Goal: Task Accomplishment & Management: Manage account settings

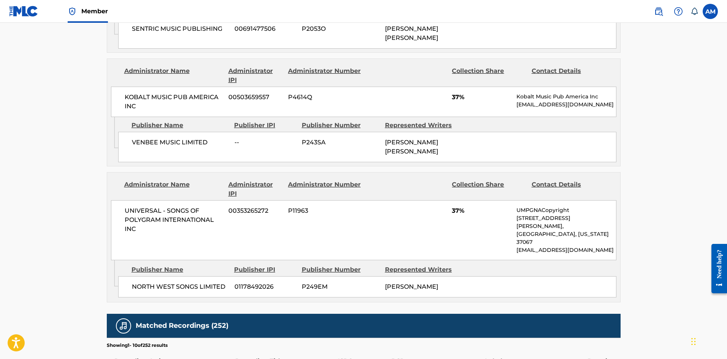
scroll to position [76, 0]
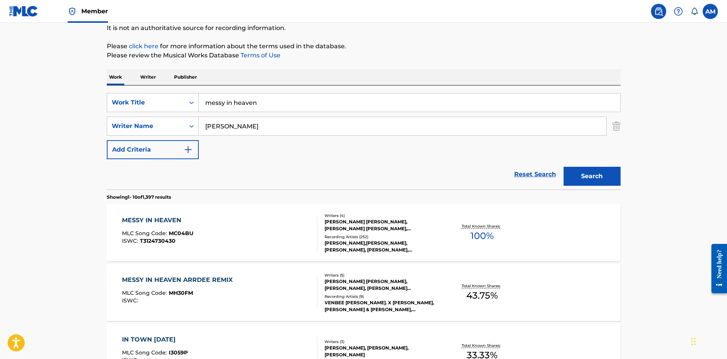
click at [654, 10] on img at bounding box center [658, 11] width 9 height 9
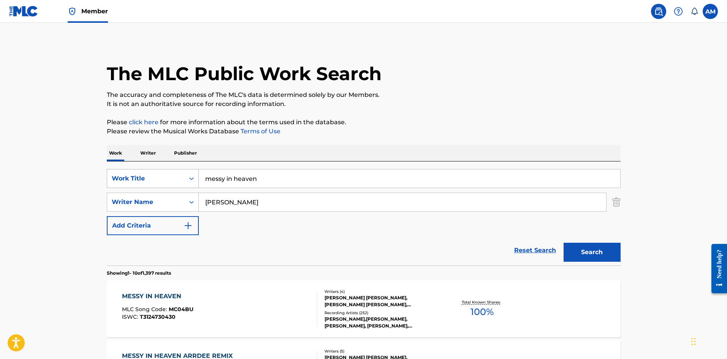
click at [165, 179] on div "Work Title" at bounding box center [146, 178] width 68 height 9
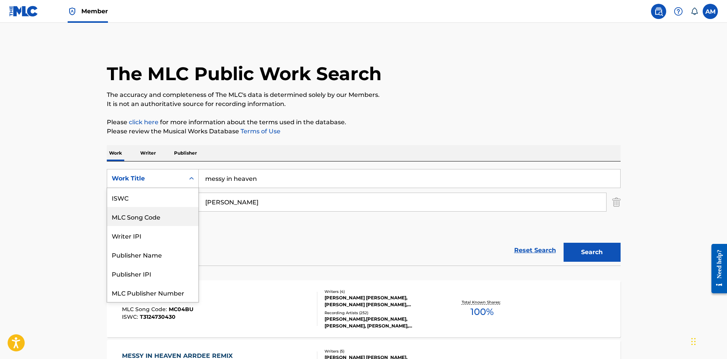
scroll to position [19, 0]
click at [155, 201] on div "MLC Song Code" at bounding box center [152, 197] width 91 height 19
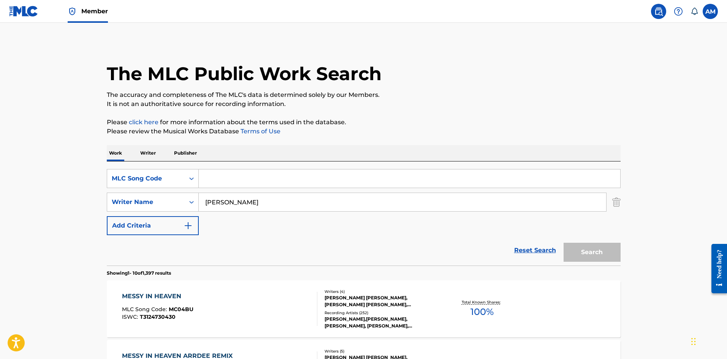
click at [287, 184] on input "Search Form" at bounding box center [410, 179] width 422 height 18
paste input "M9793U"
type input "M9793U"
click at [620, 202] on img "Search Form" at bounding box center [616, 202] width 8 height 19
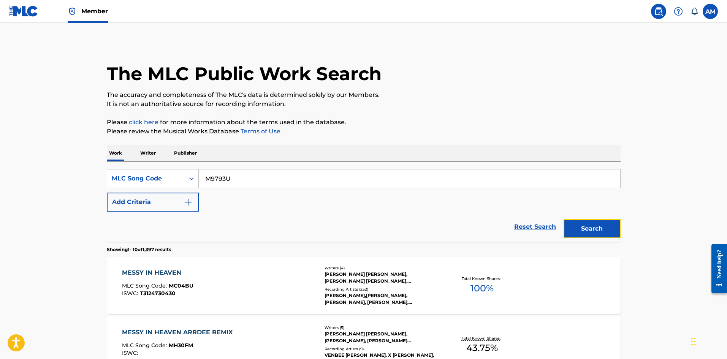
click at [602, 231] on button "Search" at bounding box center [592, 228] width 57 height 19
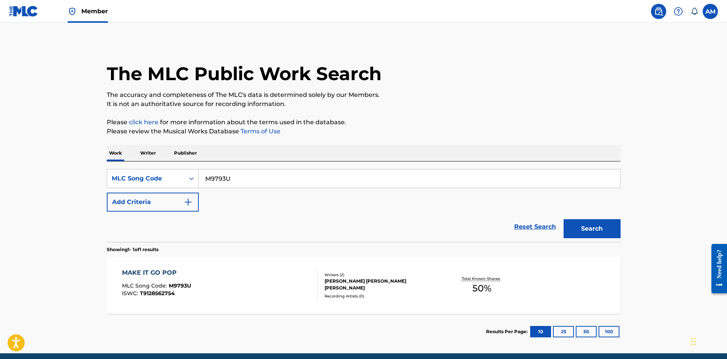
click at [224, 291] on div "MAKE IT GO POP MLC Song Code : M9793U ISWC : T9128562754" at bounding box center [219, 285] width 195 height 34
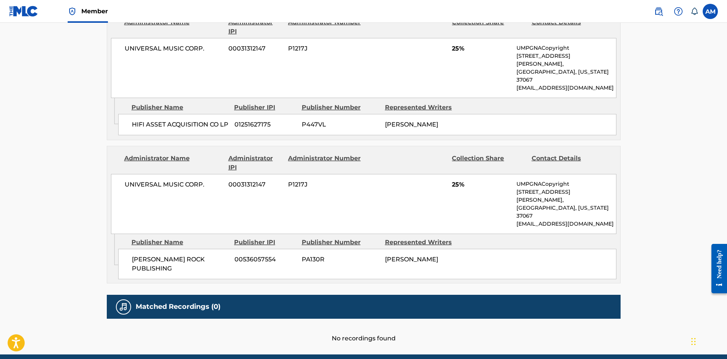
scroll to position [342, 0]
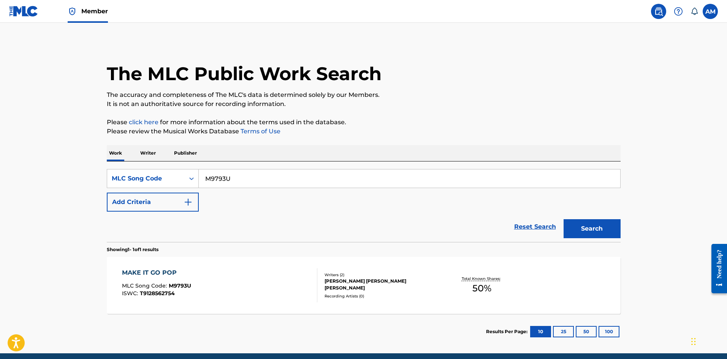
drag, startPoint x: 251, startPoint y: 178, endPoint x: 45, endPoint y: 169, distance: 205.8
click at [45, 169] on main "The MLC Public Work Search The accuracy and completeness of The MLC's data is d…" at bounding box center [363, 188] width 727 height 331
paste input "J2608H"
type input "J2608H"
click at [606, 227] on button "Search" at bounding box center [592, 228] width 57 height 19
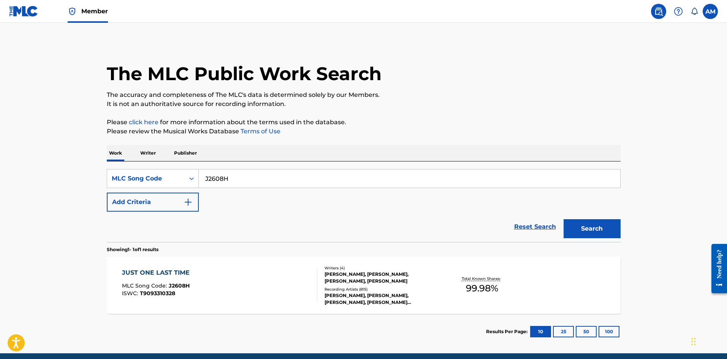
click at [349, 282] on div "[PERSON_NAME], [PERSON_NAME], [PERSON_NAME], [PERSON_NAME]" at bounding box center [382, 278] width 115 height 14
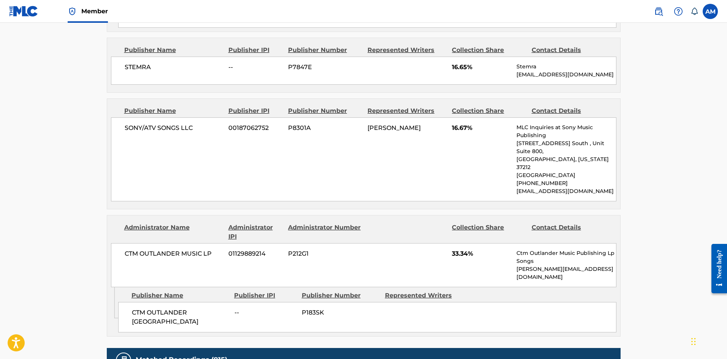
scroll to position [494, 0]
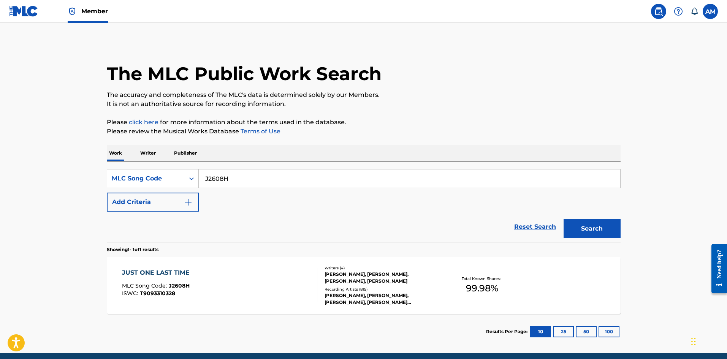
drag, startPoint x: 247, startPoint y: 175, endPoint x: 93, endPoint y: 170, distance: 154.8
click at [40, 171] on main "The MLC Public Work Search The accuracy and completeness of The MLC's data is d…" at bounding box center [363, 188] width 727 height 331
paste input "TE7UJ"
type input "TE7UJH"
click at [615, 236] on button "Search" at bounding box center [592, 228] width 57 height 19
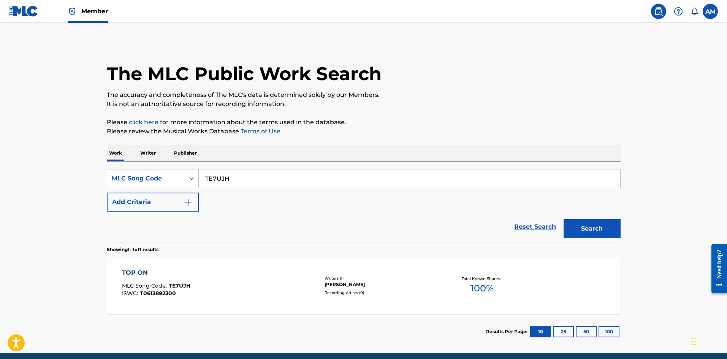
click at [327, 272] on div "TOP ON MLC Song Code : TE7UJH ISWC : T0613892300 Writers ( 1 ) [PERSON_NAME] Re…" at bounding box center [364, 285] width 514 height 57
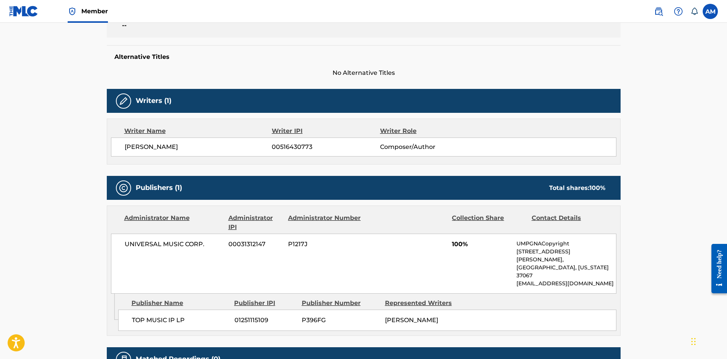
scroll to position [178, 0]
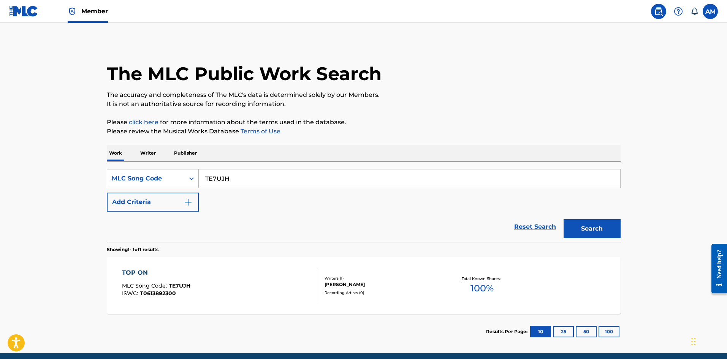
click at [112, 173] on div "SearchWithCriteria77b1d4d6-f822-4ef6-8f77-e77ceebe4f5e MLC Song Code TE7UJH" at bounding box center [364, 178] width 514 height 19
paste input "C81WV"
drag, startPoint x: 271, startPoint y: 176, endPoint x: 147, endPoint y: 174, distance: 123.2
click at [143, 174] on div "SearchWithCriteria77b1d4d6-f822-4ef6-8f77-e77ceebe4f5e MLC Song Code TC81WVUJH" at bounding box center [364, 178] width 514 height 19
paste input "Search Form"
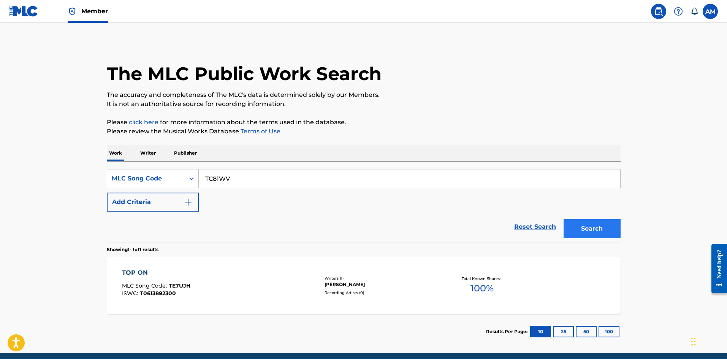
type input "TC81WV"
click at [606, 224] on button "Search" at bounding box center [592, 228] width 57 height 19
click at [316, 276] on div at bounding box center [314, 285] width 6 height 34
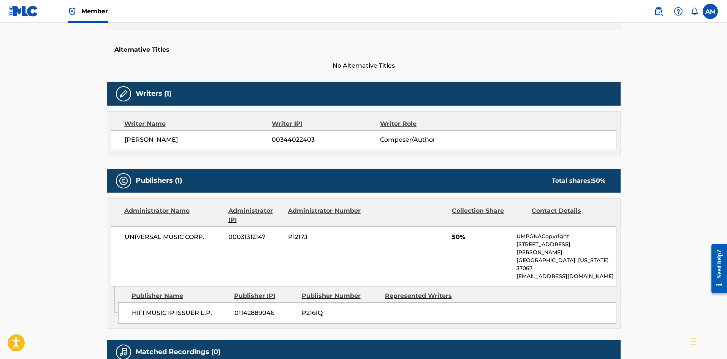
scroll to position [190, 0]
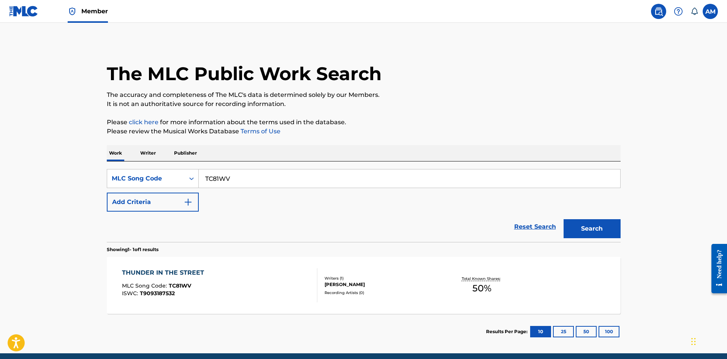
drag, startPoint x: 193, startPoint y: 171, endPoint x: 130, endPoint y: 163, distance: 63.7
click at [130, 163] on div "SearchWithCriteria77b1d4d6-f822-4ef6-8f77-e77ceebe4f5e MLC Song Code TC81WV Add…" at bounding box center [364, 202] width 514 height 81
paste input "X42955"
type input "X42955"
click at [590, 234] on button "Search" at bounding box center [592, 228] width 57 height 19
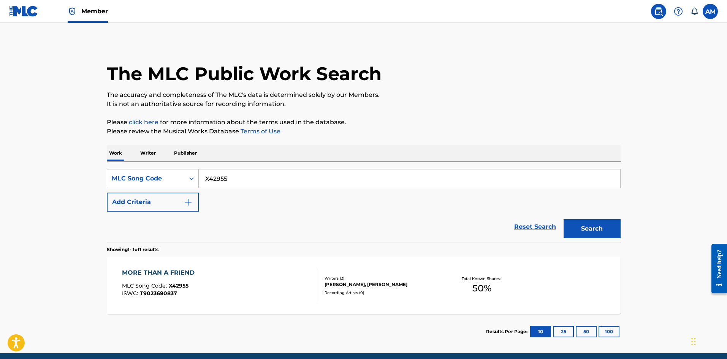
click at [333, 271] on div "MORE THAN A FRIEND MLC Song Code : X42955 ISWC : T9023690837 Writers ( 2 ) [PER…" at bounding box center [364, 285] width 514 height 57
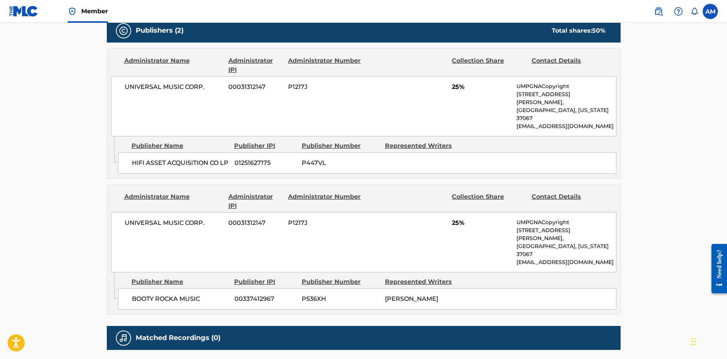
scroll to position [342, 0]
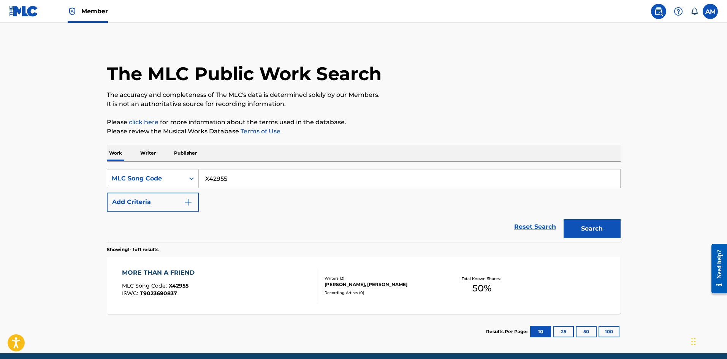
drag, startPoint x: 108, startPoint y: 174, endPoint x: 333, endPoint y: 205, distance: 227.1
click at [50, 171] on main "The MLC Public Work Search The accuracy and completeness of The MLC's data is d…" at bounding box center [363, 188] width 727 height 331
paste input "H62818"
click at [606, 228] on button "Search" at bounding box center [592, 228] width 57 height 19
drag, startPoint x: 242, startPoint y: 184, endPoint x: 182, endPoint y: 176, distance: 60.2
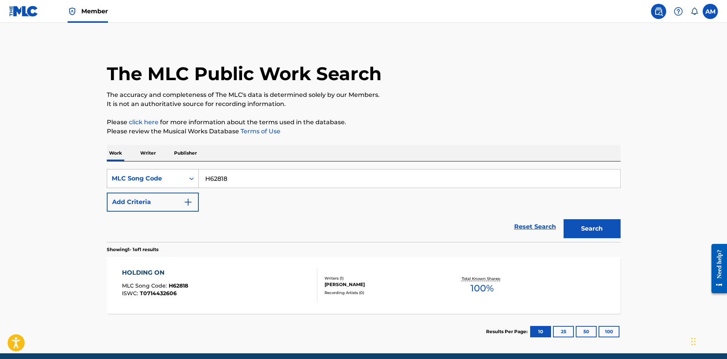
click at [109, 185] on div "SearchWithCriteria77b1d4d6-f822-4ef6-8f77-e77ceebe4f5e MLC Song Code H62818" at bounding box center [364, 178] width 514 height 19
paste input "CA8RBZ"
type input "CA8RBZ"
click at [579, 228] on button "Search" at bounding box center [592, 228] width 57 height 19
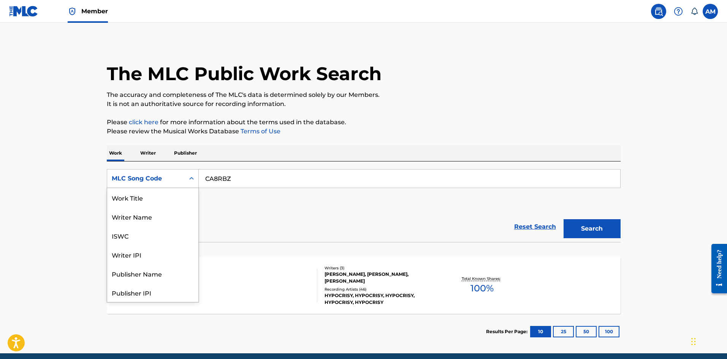
click at [170, 181] on div "MLC Song Code" at bounding box center [146, 178] width 68 height 9
click at [160, 196] on div "Work Title" at bounding box center [152, 197] width 91 height 19
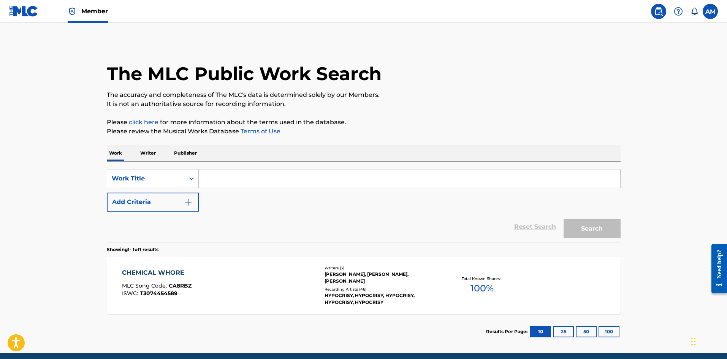
click at [233, 177] on input "Search Form" at bounding box center [410, 179] width 422 height 18
paste input "STICK"
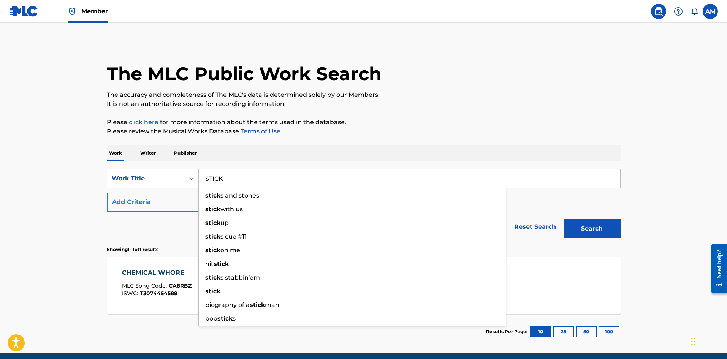
type input "STICK"
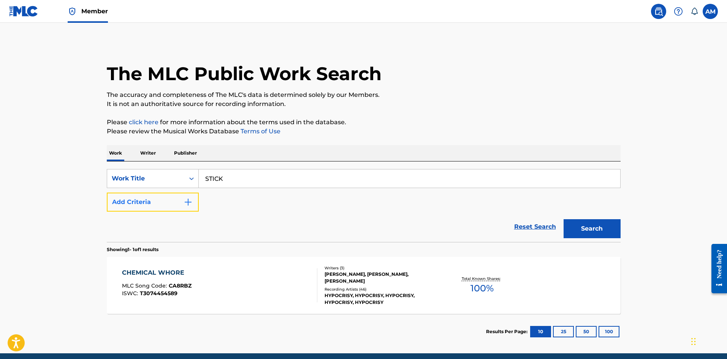
click at [176, 196] on button "Add Criteria" at bounding box center [153, 202] width 92 height 19
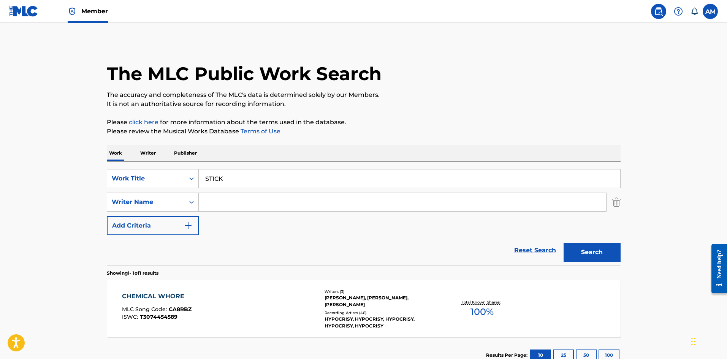
click at [226, 201] on input "Search Form" at bounding box center [402, 202] width 407 height 18
paste input "[PERSON_NAME],"
type input "[PERSON_NAME],"
click at [596, 251] on button "Search" at bounding box center [592, 252] width 57 height 19
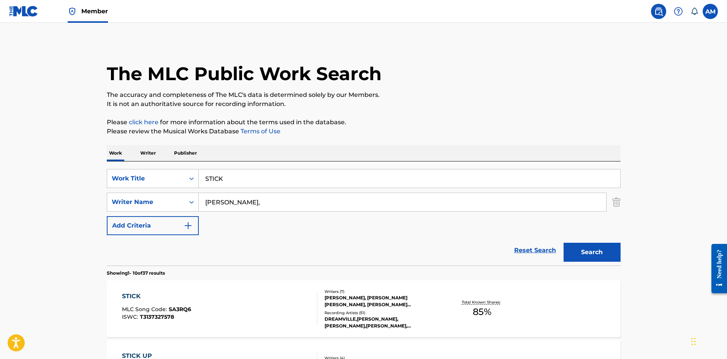
click at [238, 300] on div "STICK MLC Song Code : SA3RQ6 ISWC : T3137327578" at bounding box center [219, 309] width 195 height 34
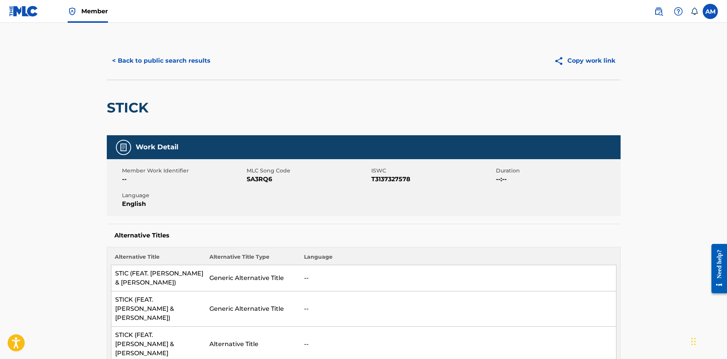
click at [262, 181] on span "SA3RQ6" at bounding box center [308, 179] width 123 height 9
copy span "SA3RQ6"
click at [84, 9] on span "Member" at bounding box center [94, 11] width 27 height 9
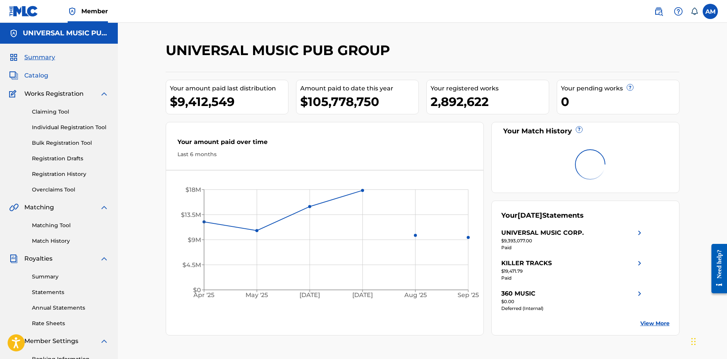
click at [33, 77] on span "Catalog" at bounding box center [36, 75] width 24 height 9
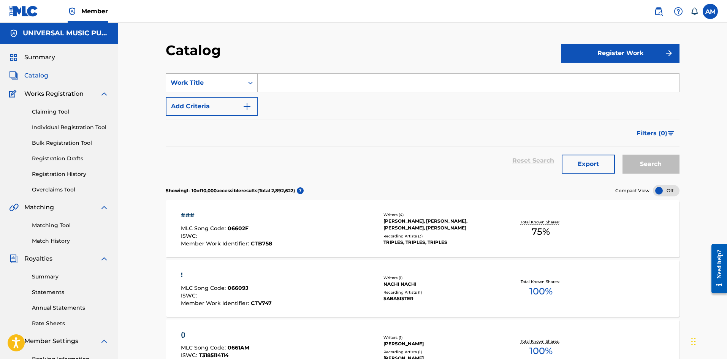
click at [210, 88] on div "Work Title" at bounding box center [205, 83] width 78 height 14
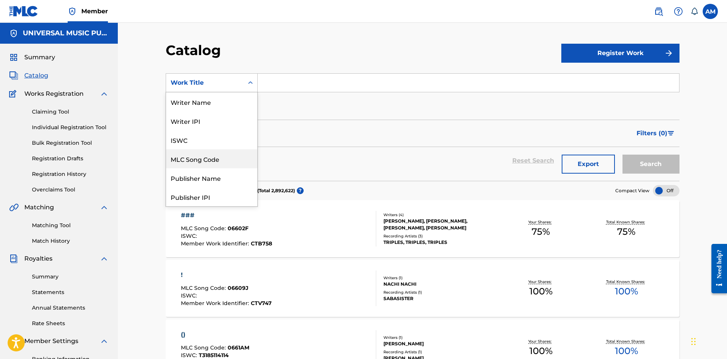
click at [209, 157] on div "MLC Song Code" at bounding box center [211, 158] width 91 height 19
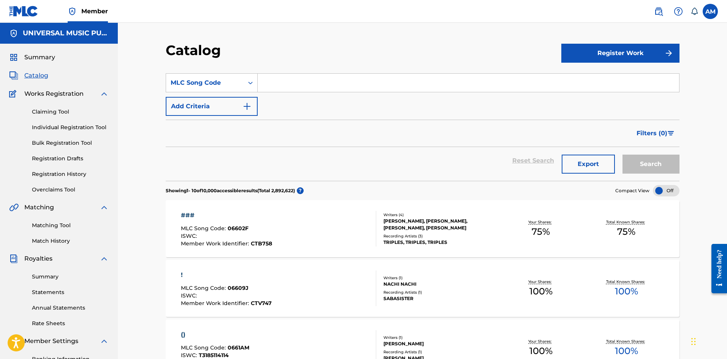
click at [285, 84] on input "Search Form" at bounding box center [469, 83] width 422 height 18
paste input "I33BQM"
type input "I33BQM"
click at [653, 161] on button "Search" at bounding box center [651, 164] width 57 height 19
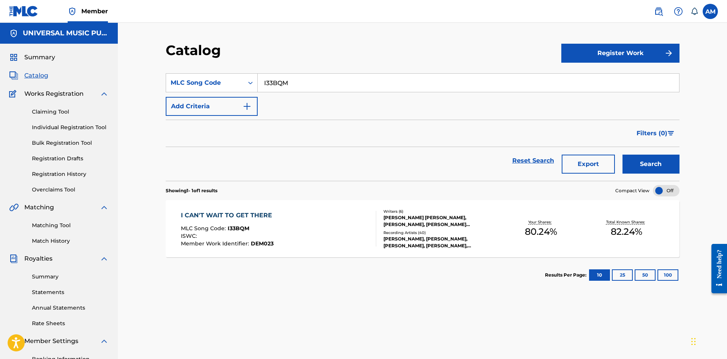
click at [547, 238] on span "80.24 %" at bounding box center [541, 232] width 32 height 14
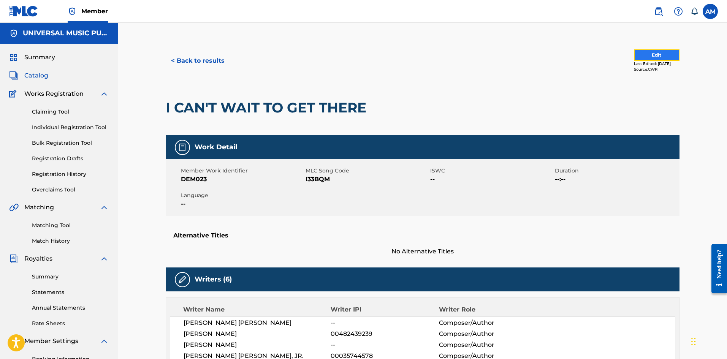
click at [651, 51] on button "Edit" at bounding box center [657, 54] width 46 height 11
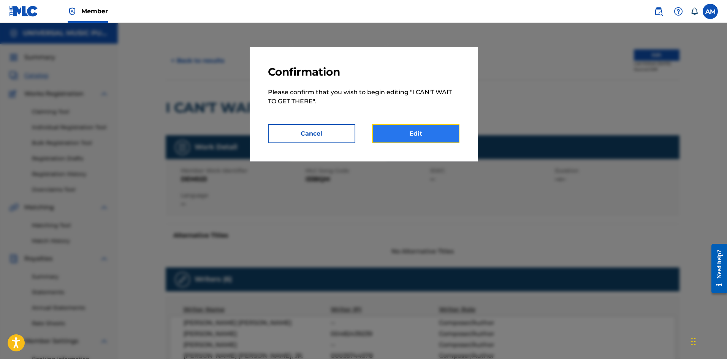
click at [429, 129] on link "Edit" at bounding box center [415, 133] width 87 height 19
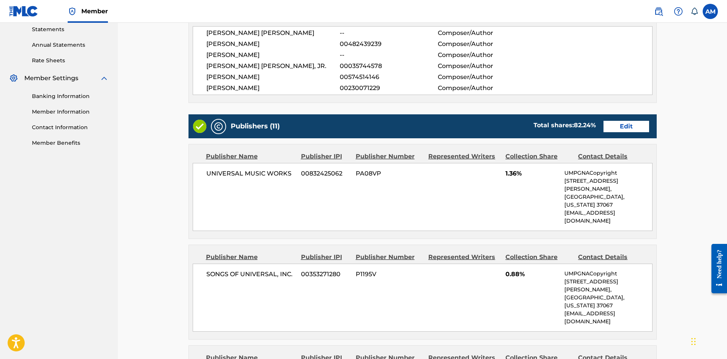
scroll to position [266, 0]
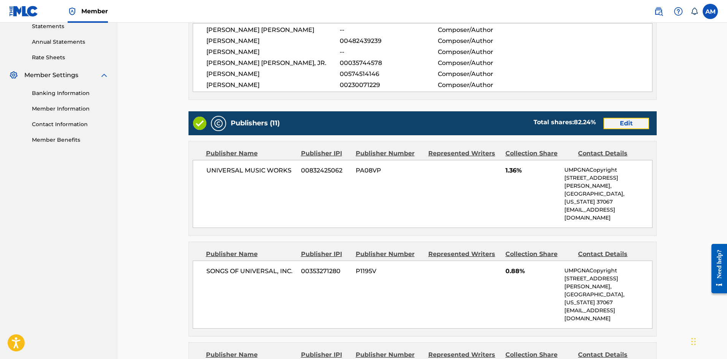
click at [625, 122] on link "Edit" at bounding box center [627, 123] width 46 height 11
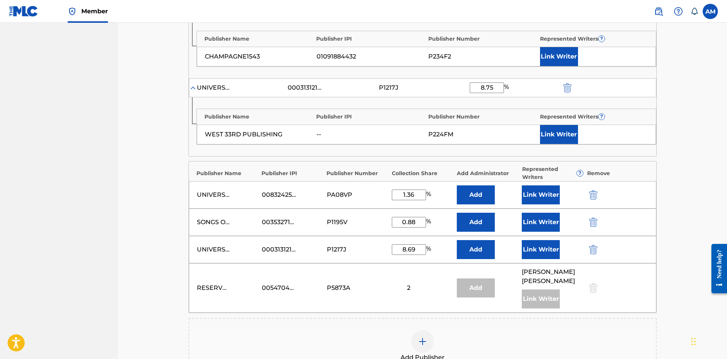
scroll to position [646, 0]
click at [420, 192] on input "1.36" at bounding box center [409, 194] width 34 height 11
drag, startPoint x: 418, startPoint y: 195, endPoint x: 407, endPoint y: 196, distance: 10.7
click at [407, 196] on input "1.36" at bounding box center [409, 194] width 34 height 11
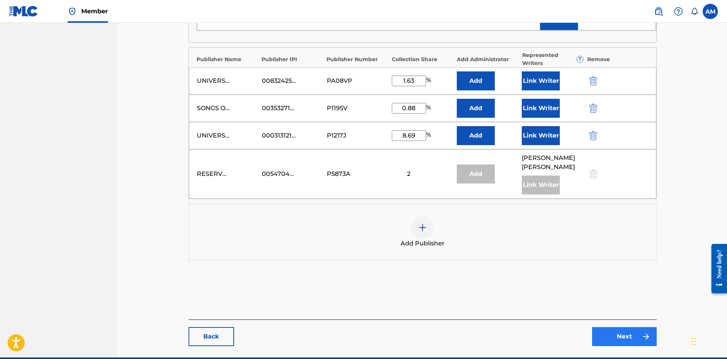
scroll to position [786, 0]
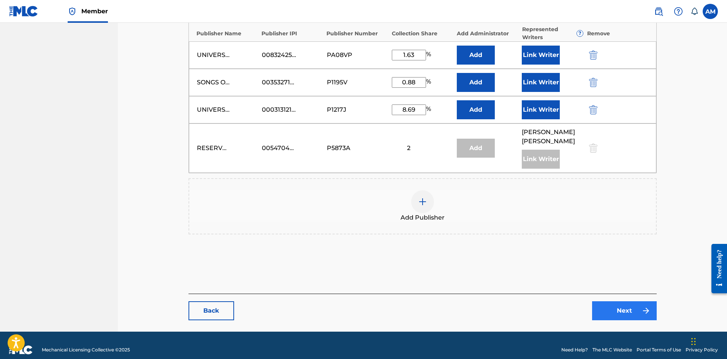
type input "1.63"
click at [618, 305] on link "Next" at bounding box center [624, 310] width 65 height 19
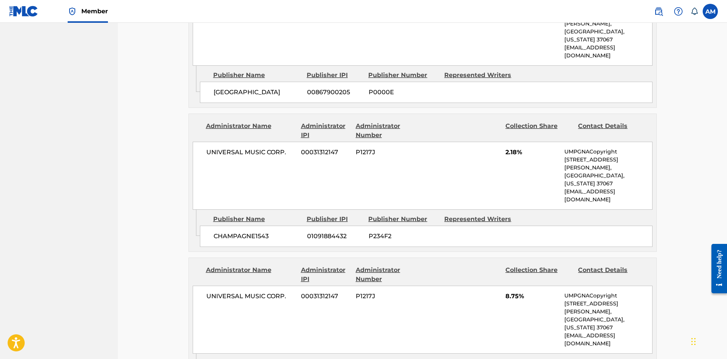
scroll to position [1458, 0]
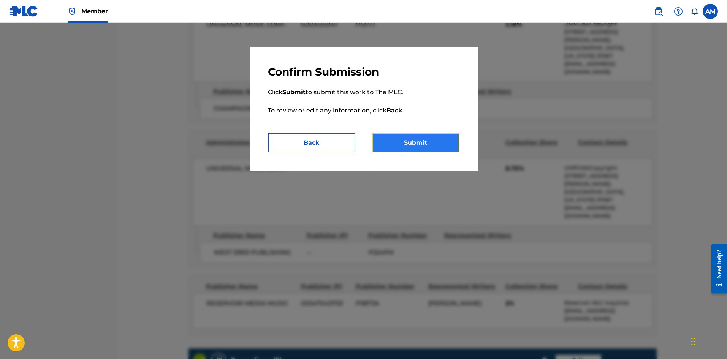
click at [420, 146] on button "Submit" at bounding box center [415, 142] width 87 height 19
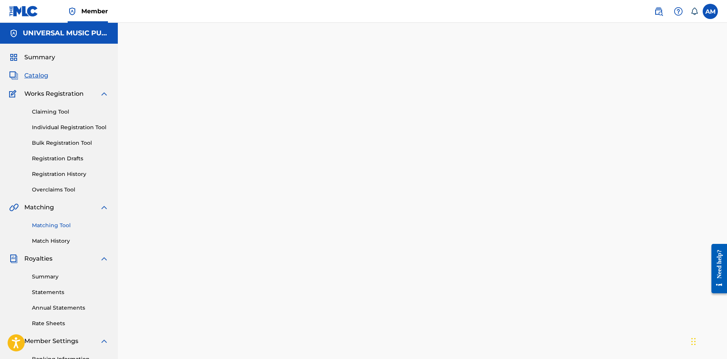
drag, startPoint x: 47, startPoint y: 227, endPoint x: 75, endPoint y: 222, distance: 28.9
click at [48, 227] on link "Matching Tool" at bounding box center [70, 226] width 77 height 8
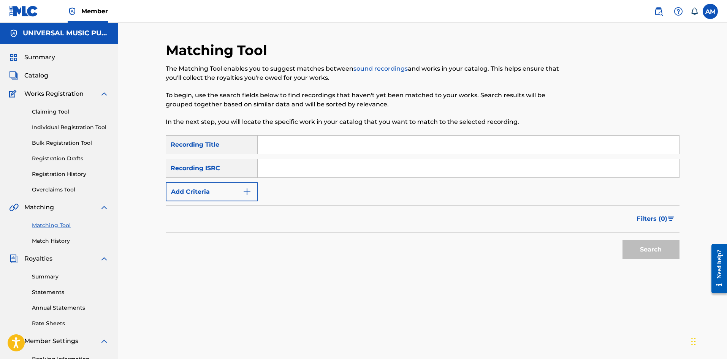
click at [271, 138] on input "Search Form" at bounding box center [469, 145] width 422 height 18
paste input "I Can't Wait To Get There"
type input "I Can't Wait To Get There"
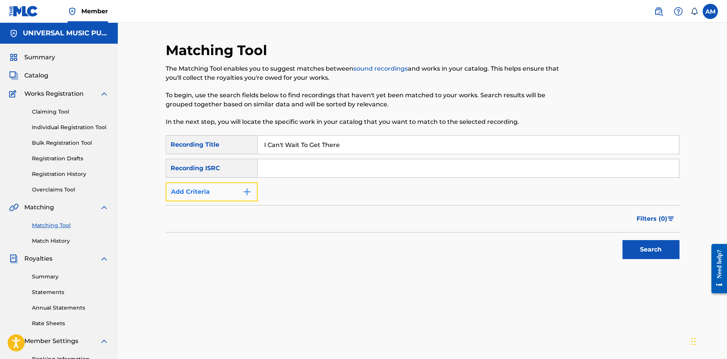
click at [217, 188] on button "Add Criteria" at bounding box center [212, 191] width 92 height 19
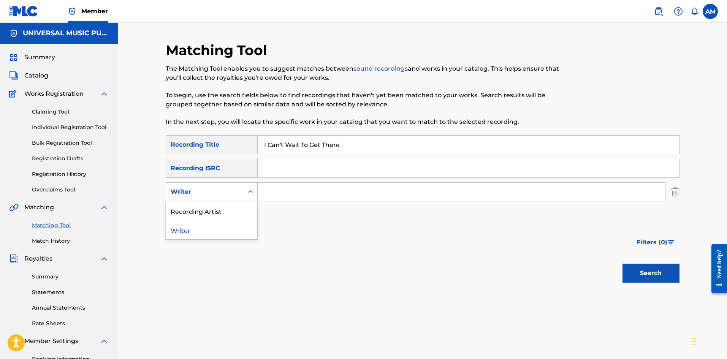
click at [239, 195] on div "Writer" at bounding box center [205, 191] width 68 height 9
click at [235, 206] on div "Recording Artist" at bounding box center [211, 210] width 91 height 19
click at [281, 192] on input "Search Form" at bounding box center [461, 192] width 407 height 18
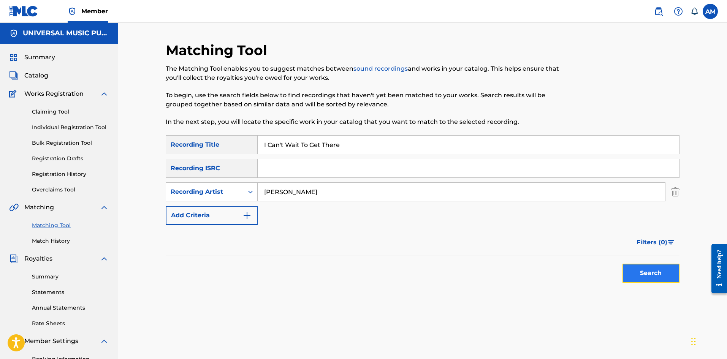
click at [664, 281] on button "Search" at bounding box center [651, 273] width 57 height 19
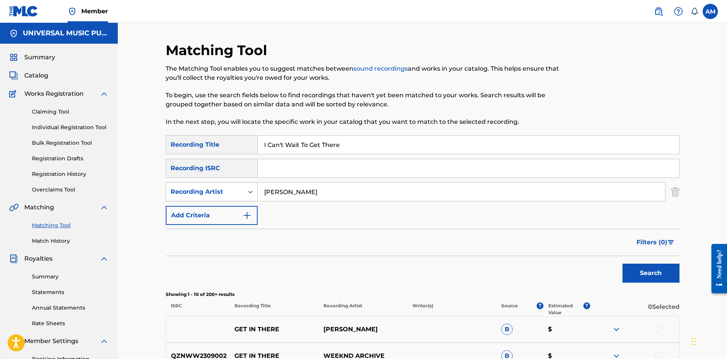
drag, startPoint x: 305, startPoint y: 192, endPoint x: 244, endPoint y: 195, distance: 60.9
click at [244, 195] on div "SearchWithCriteriaafbb0d24-c431-4a50-9efa-4ced817317d9 Recording Artist [PERSON…" at bounding box center [423, 191] width 514 height 19
type input "[PERSON_NAME]"
click at [201, 194] on div "Recording Artist" at bounding box center [205, 191] width 68 height 9
click at [209, 206] on div "Writer" at bounding box center [211, 210] width 91 height 19
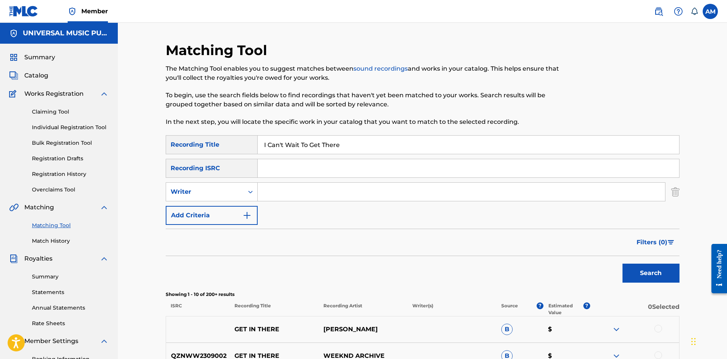
click at [303, 192] on input "Search Form" at bounding box center [461, 192] width 407 height 18
type input "[PERSON_NAME]"
click at [623, 264] on button "Search" at bounding box center [651, 273] width 57 height 19
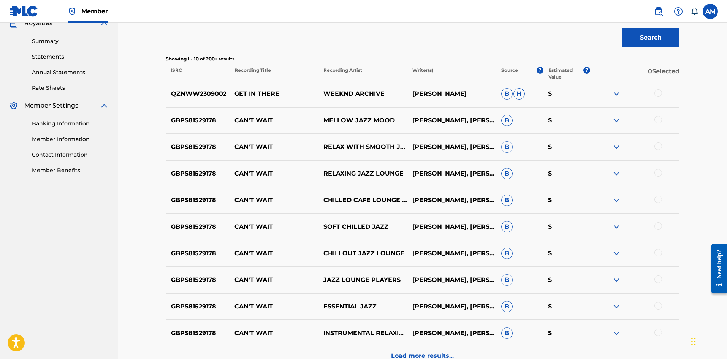
scroll to position [266, 0]
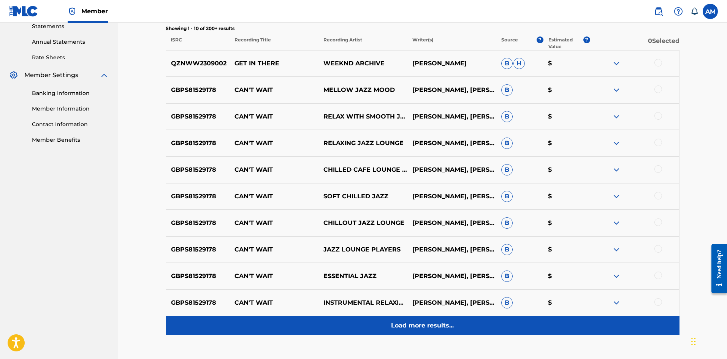
click at [427, 329] on p "Load more results..." at bounding box center [422, 325] width 63 height 9
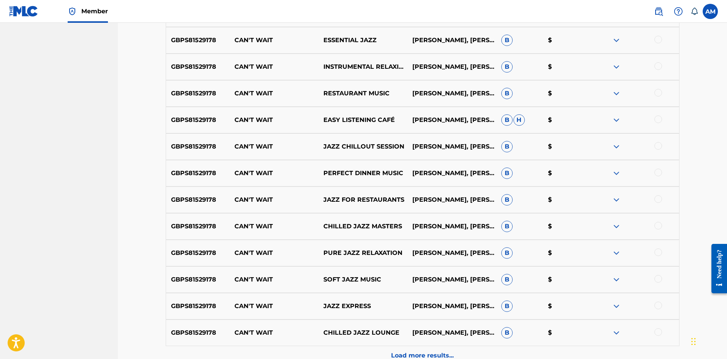
scroll to position [583, 0]
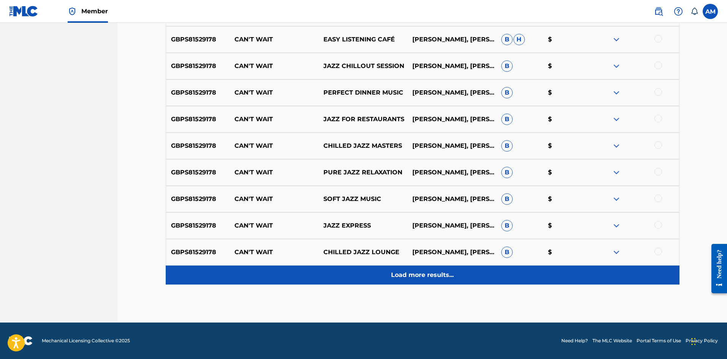
click at [420, 274] on p "Load more results..." at bounding box center [422, 275] width 63 height 9
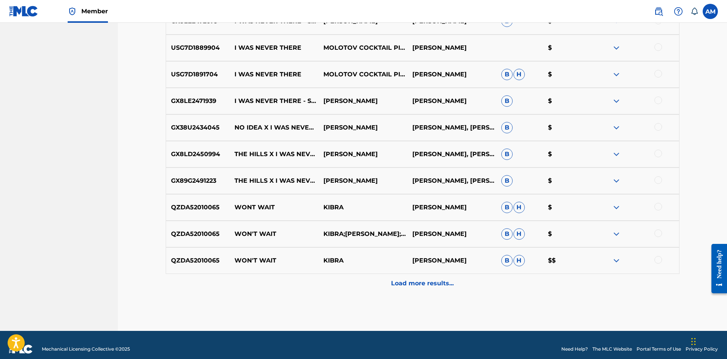
scroll to position [849, 0]
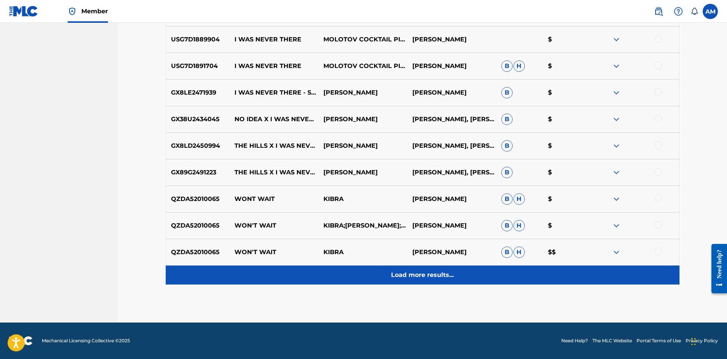
click at [422, 273] on p "Load more results..." at bounding box center [422, 275] width 63 height 9
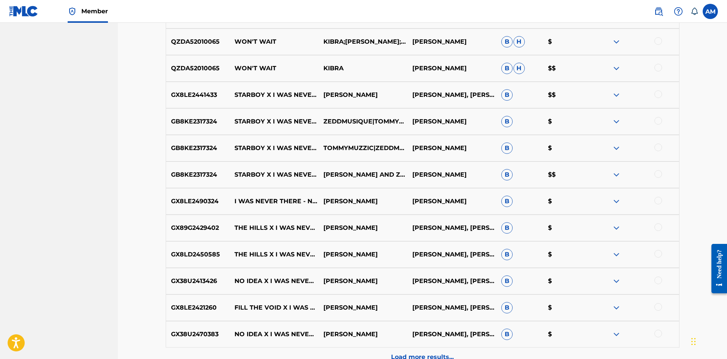
scroll to position [1077, 0]
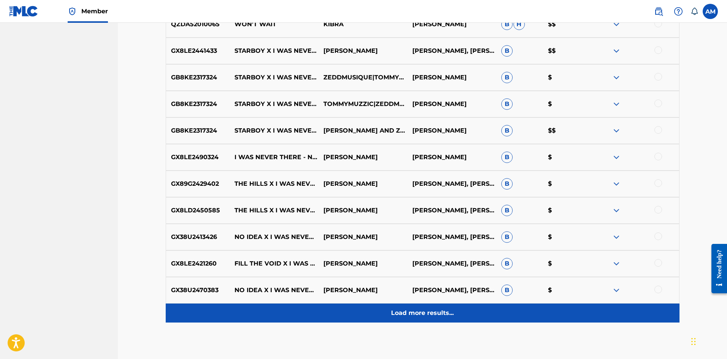
click at [432, 316] on p "Load more results..." at bounding box center [422, 313] width 63 height 9
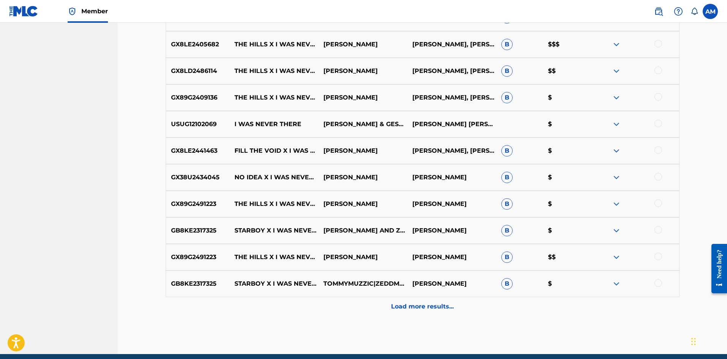
scroll to position [1381, 0]
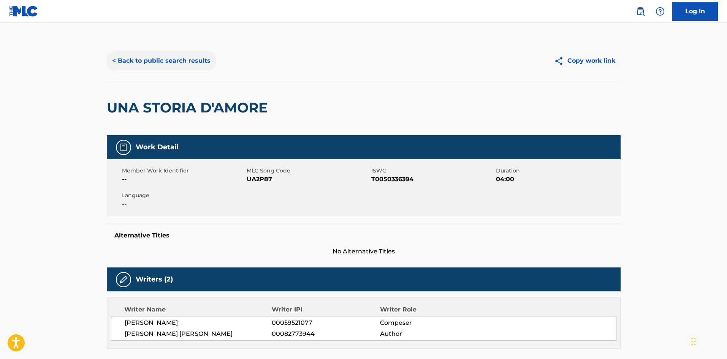
click at [148, 67] on button "< Back to public search results" at bounding box center [161, 60] width 109 height 19
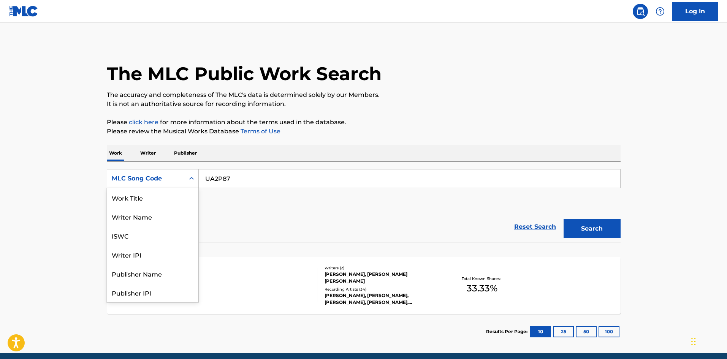
click at [170, 177] on div "MLC Song Code" at bounding box center [146, 178] width 68 height 9
click at [165, 199] on div "Work Title" at bounding box center [152, 197] width 91 height 19
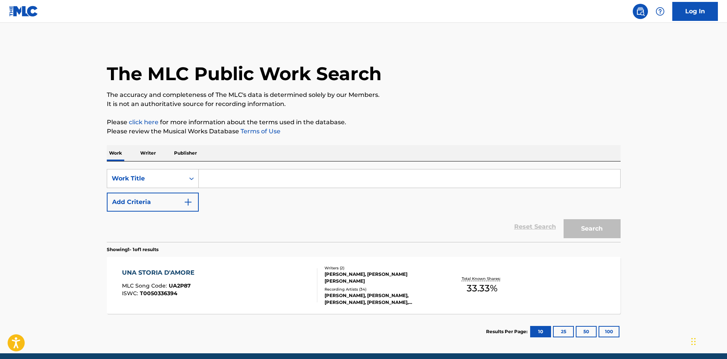
click at [246, 180] on input "Search Form" at bounding box center [410, 179] width 422 height 18
paste input "I Can't Wait To Get There"
type input "I Can't Wait To Get There"
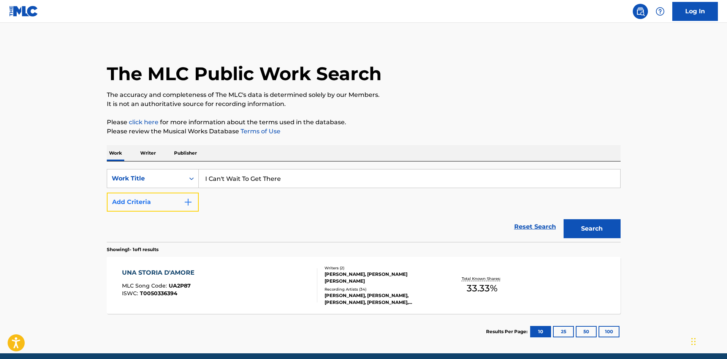
click at [169, 205] on button "Add Criteria" at bounding box center [153, 202] width 92 height 19
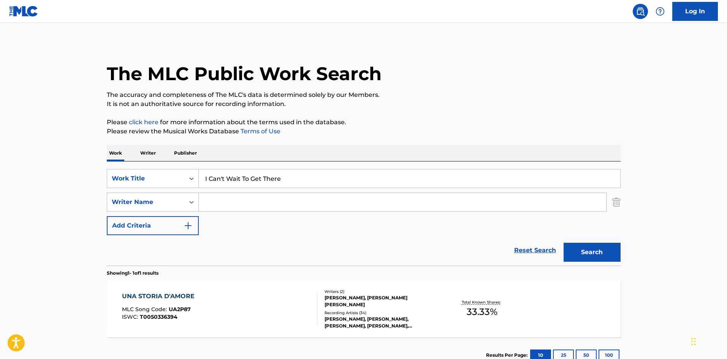
click at [228, 205] on input "Search Form" at bounding box center [402, 202] width 407 height 18
type input "TESFAYE"
click at [564, 243] on button "Search" at bounding box center [592, 252] width 57 height 19
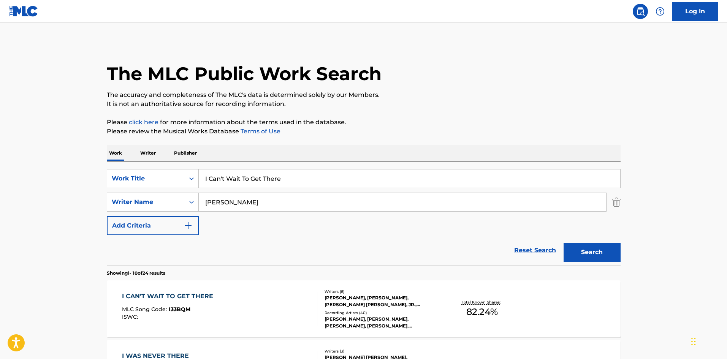
click at [199, 304] on div "I CAN'T WAIT TO GET THERE MLC Song Code : I33BQM ISWC :" at bounding box center [169, 309] width 95 height 34
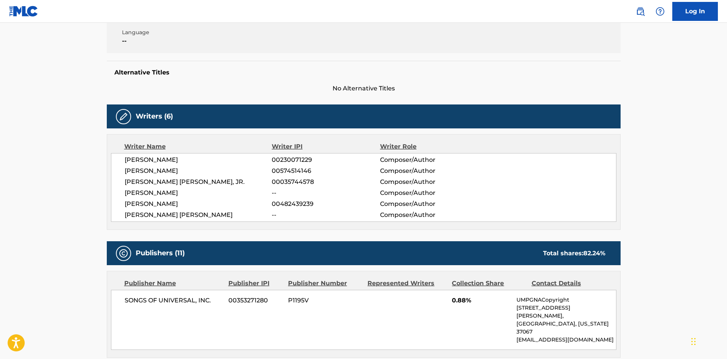
scroll to position [38, 0]
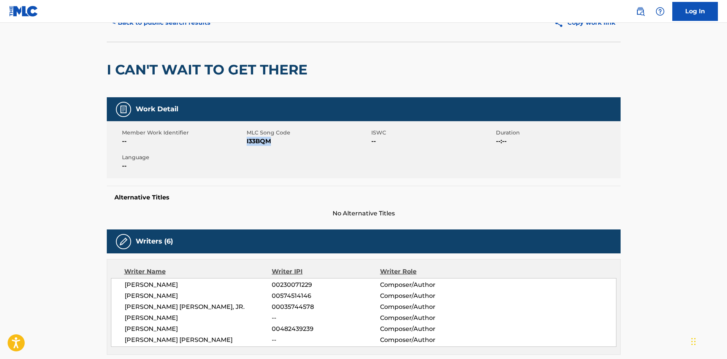
drag, startPoint x: 271, startPoint y: 138, endPoint x: 247, endPoint y: 142, distance: 24.0
click at [247, 142] on span "I33BQM" at bounding box center [308, 141] width 123 height 9
copy span "I33BQM"
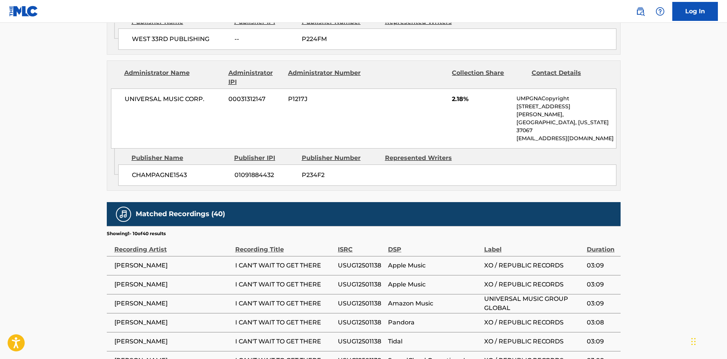
scroll to position [1547, 0]
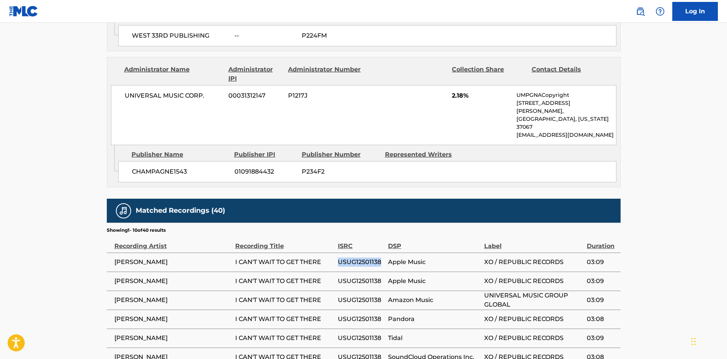
drag, startPoint x: 382, startPoint y: 101, endPoint x: 338, endPoint y: 103, distance: 44.1
click at [338, 258] on span "USUG12501138" at bounding box center [361, 262] width 46 height 9
copy span "USUG12501138"
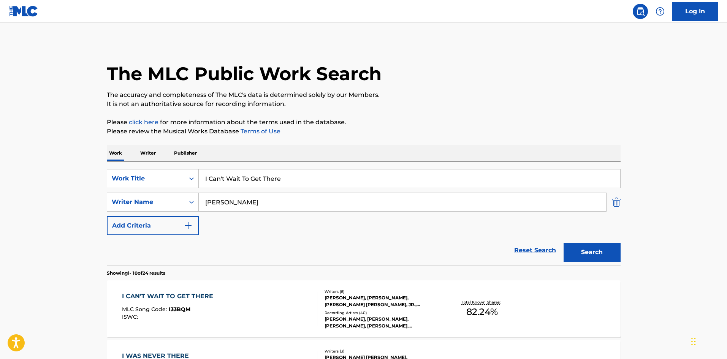
click at [620, 203] on img "Search Form" at bounding box center [616, 202] width 8 height 19
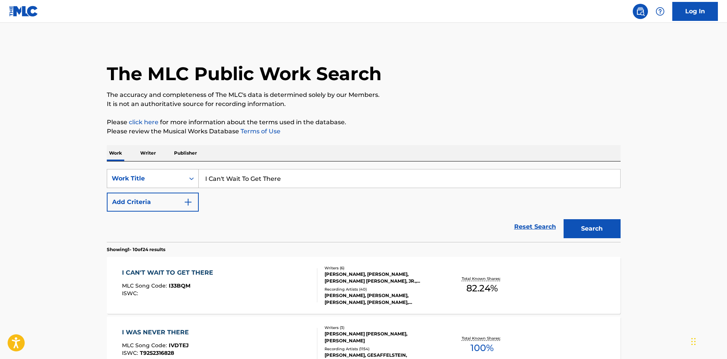
click at [143, 182] on div "Work Title" at bounding box center [146, 178] width 68 height 9
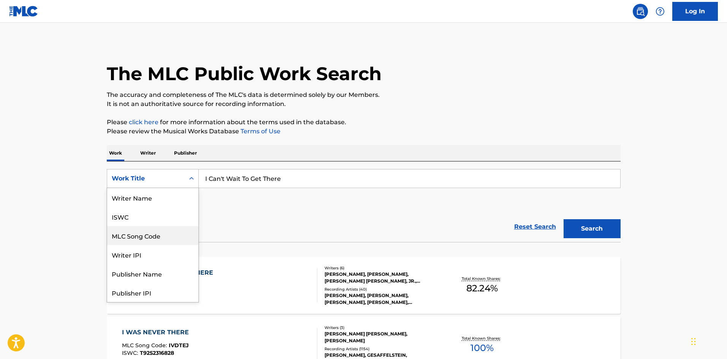
scroll to position [38, 0]
drag, startPoint x: 153, startPoint y: 202, endPoint x: 217, endPoint y: 189, distance: 65.6
click at [154, 202] on div "MLC Song Code" at bounding box center [152, 197] width 91 height 19
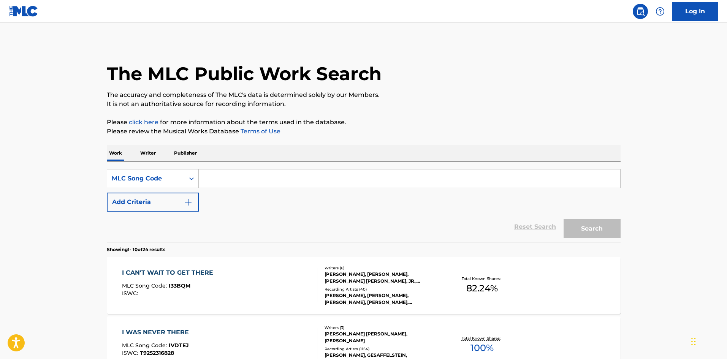
click at [256, 182] on input "Search Form" at bounding box center [410, 179] width 422 height 18
paste input "HB3KHB"
type input "HB3KHB"
click at [585, 227] on button "Search" at bounding box center [592, 228] width 57 height 19
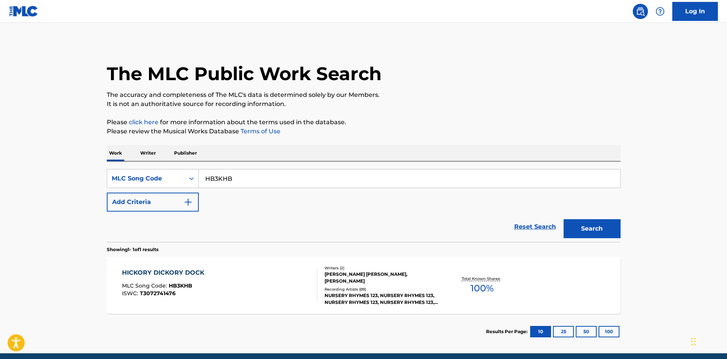
click at [246, 284] on div "HICKORY DICKORY DOCK MLC Song Code : HB3KHB ISWC : T3072741476" at bounding box center [219, 285] width 195 height 34
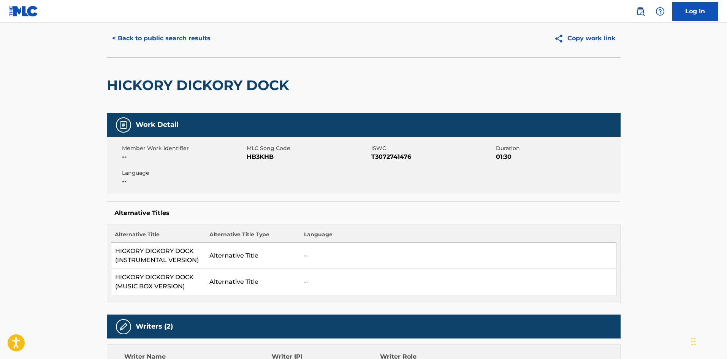
scroll to position [21, 0]
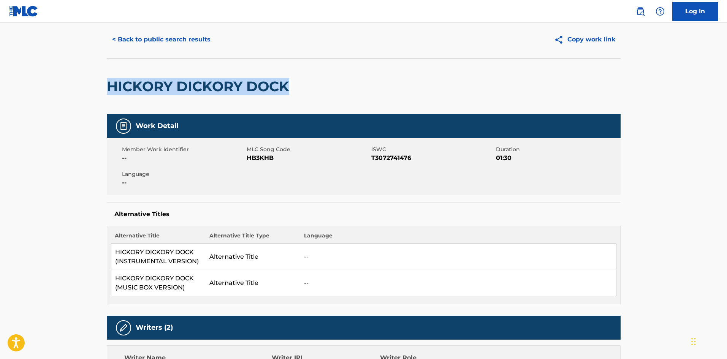
drag, startPoint x: 298, startPoint y: 89, endPoint x: 102, endPoint y: 92, distance: 196.2
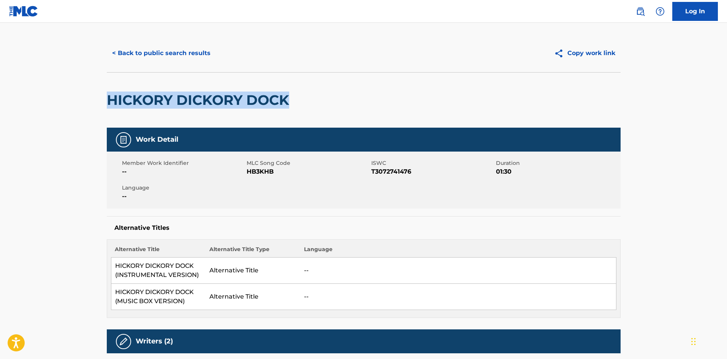
scroll to position [0, 0]
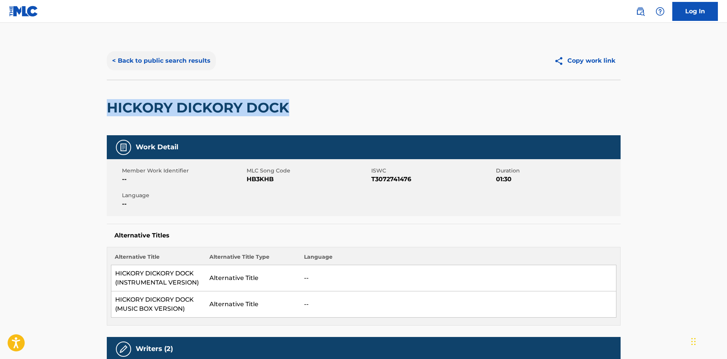
click at [183, 60] on button "< Back to public search results" at bounding box center [161, 60] width 109 height 19
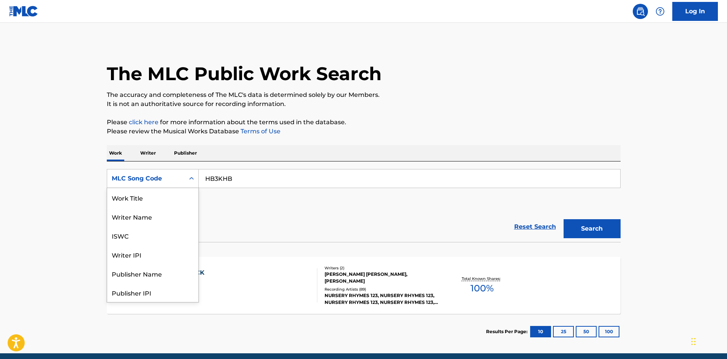
click at [174, 180] on div "MLC Song Code" at bounding box center [146, 178] width 68 height 9
click at [166, 195] on div "Work Title" at bounding box center [152, 197] width 91 height 19
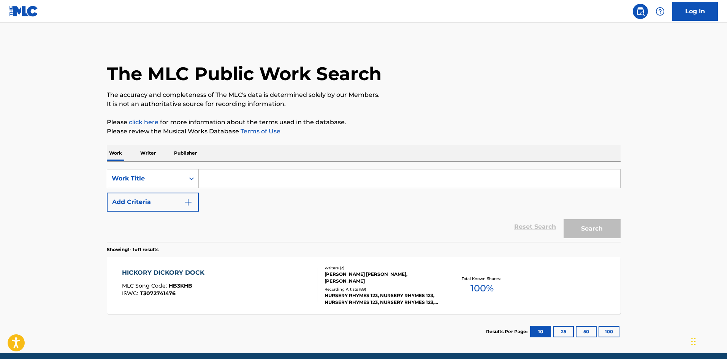
drag, startPoint x: 267, startPoint y: 176, endPoint x: 260, endPoint y: 177, distance: 6.5
click at [267, 176] on input "Search Form" at bounding box center [410, 179] width 422 height 18
paste input "I Can't Wait To Get There"
type input "I Can't Wait To Get There"
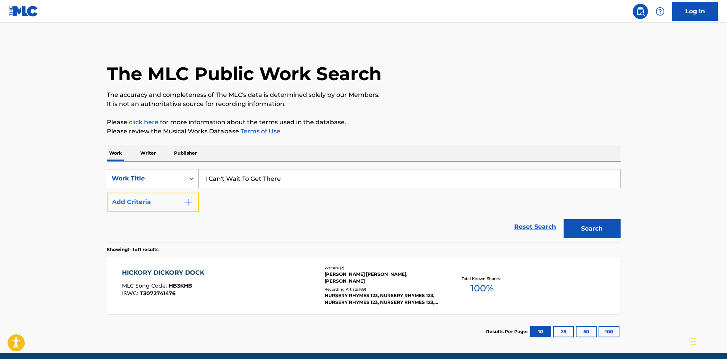
click at [180, 200] on button "Add Criteria" at bounding box center [153, 202] width 92 height 19
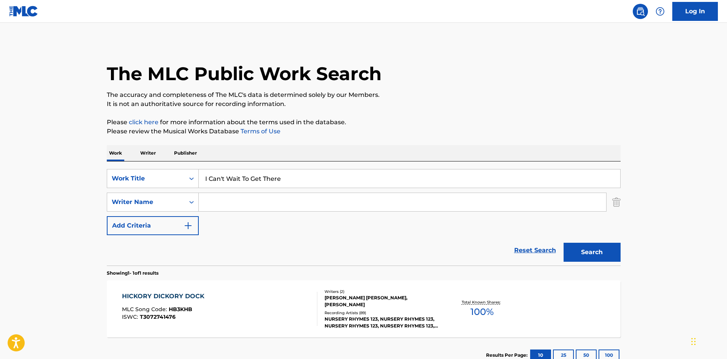
click at [233, 206] on input "Search Form" at bounding box center [402, 202] width 407 height 18
type input "TESFAYE"
click at [564, 243] on button "Search" at bounding box center [592, 252] width 57 height 19
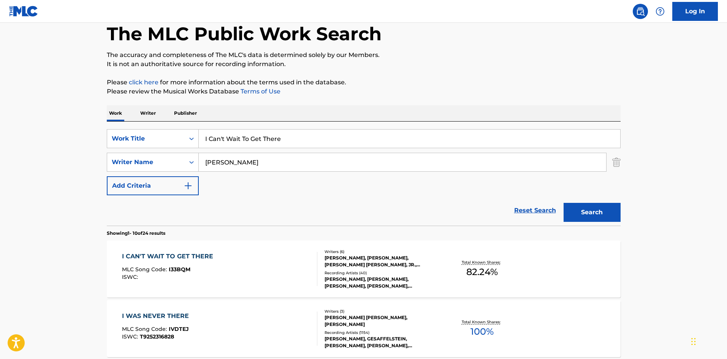
scroll to position [76, 0]
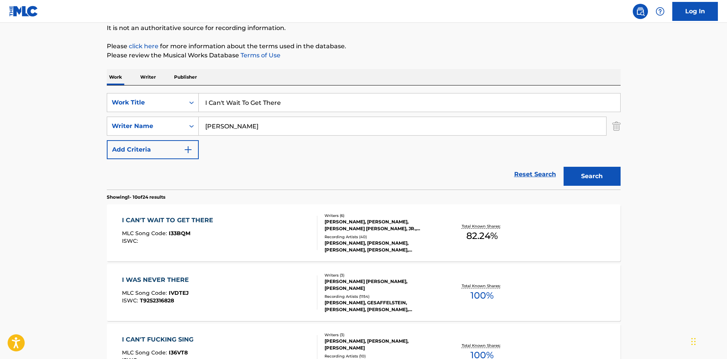
click at [326, 237] on div "Recording Artists ( 40 )" at bounding box center [382, 237] width 115 height 6
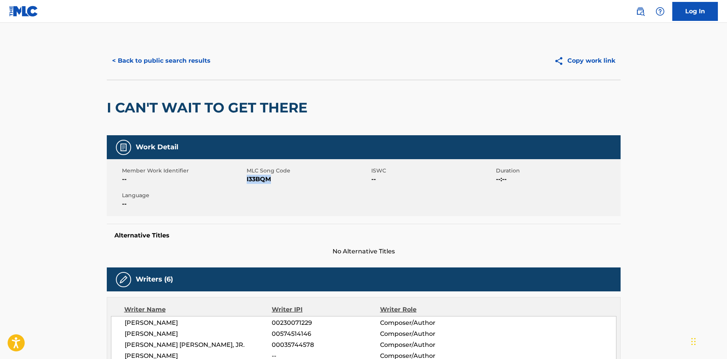
drag, startPoint x: 265, startPoint y: 179, endPoint x: 247, endPoint y: 179, distance: 18.6
click at [247, 179] on span "I33BQM" at bounding box center [308, 179] width 123 height 9
copy span "I33BQM"
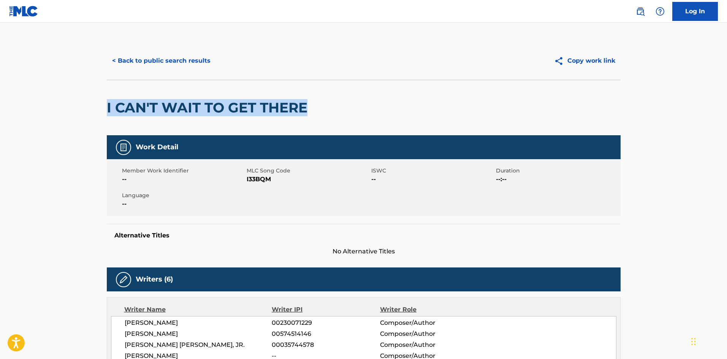
drag, startPoint x: 206, startPoint y: 111, endPoint x: 104, endPoint y: 113, distance: 102.3
copy h2 "I CAN'T WAIT TO GET THERE"
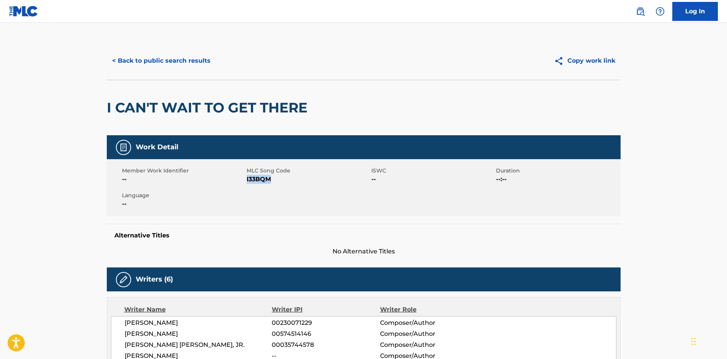
drag, startPoint x: 272, startPoint y: 181, endPoint x: 247, endPoint y: 181, distance: 25.1
click at [247, 181] on span "I33BQM" at bounding box center [308, 179] width 123 height 9
copy span "I33BQM"
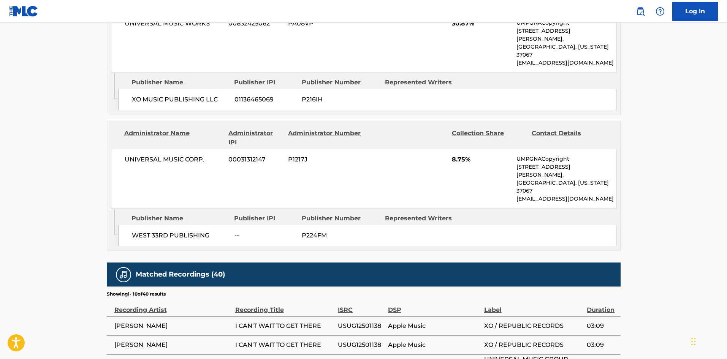
scroll to position [1520, 0]
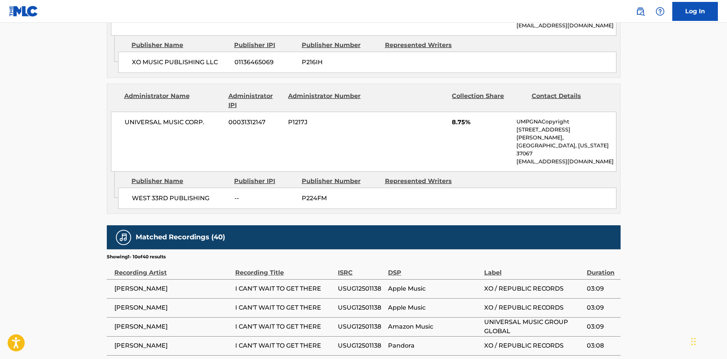
drag, startPoint x: 384, startPoint y: 206, endPoint x: 340, endPoint y: 205, distance: 43.7
click at [340, 359] on span "USUG12501138" at bounding box center [361, 364] width 46 height 9
copy span "USUG12501138"
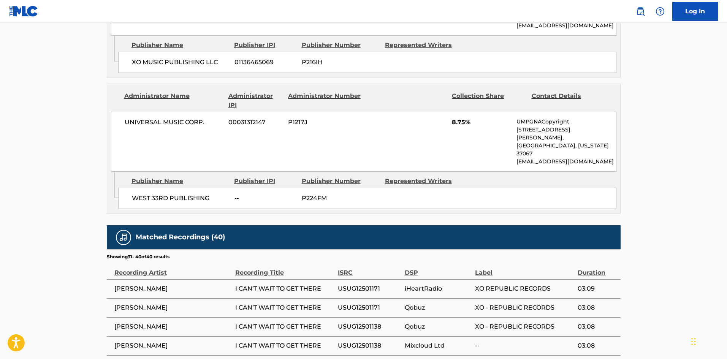
drag, startPoint x: 385, startPoint y: 149, endPoint x: 339, endPoint y: 150, distance: 45.6
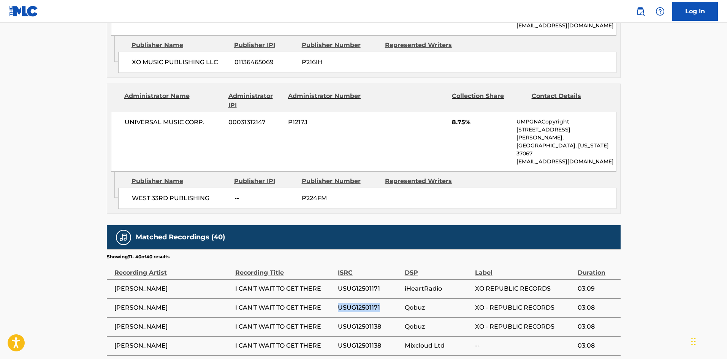
click at [339, 303] on span "USUG12501171" at bounding box center [369, 307] width 63 height 9
copy span "USUG12501171"
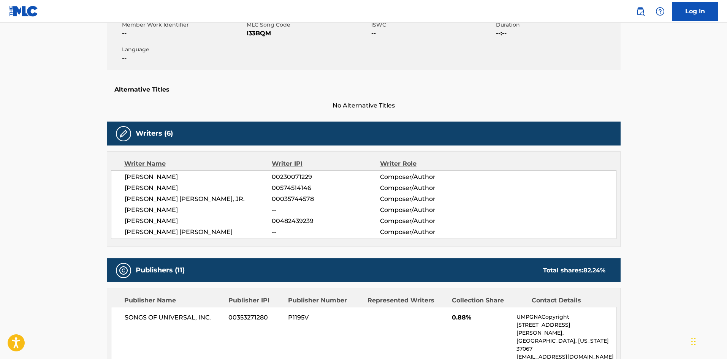
scroll to position [0, 0]
